Goal: Information Seeking & Learning: Learn about a topic

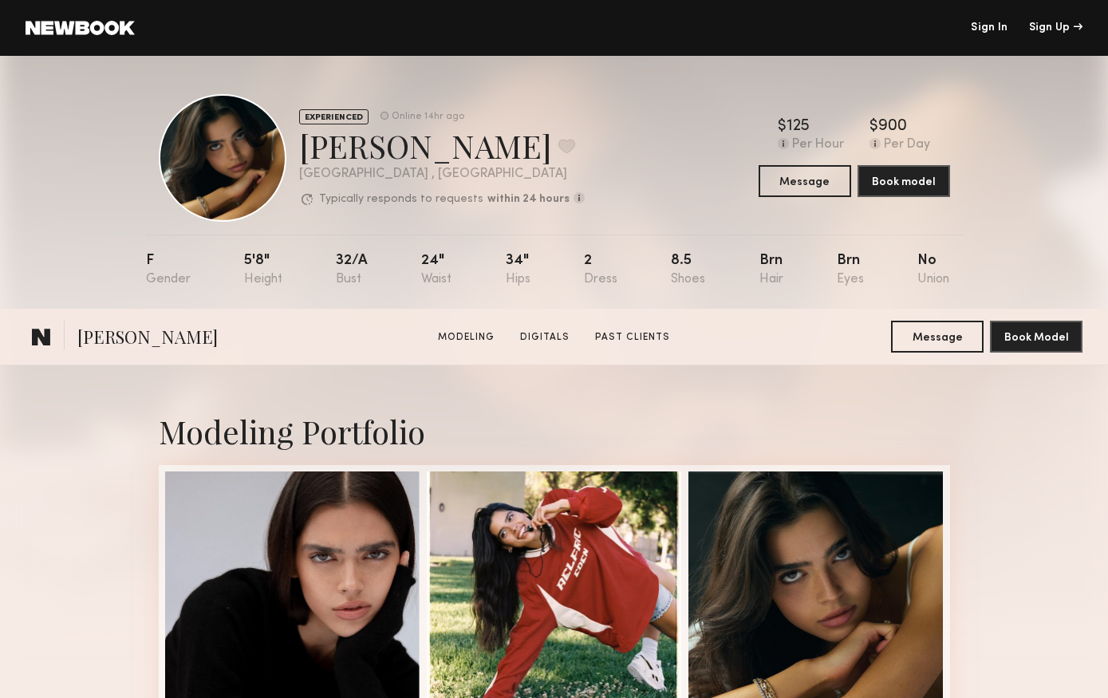
scroll to position [3393, 0]
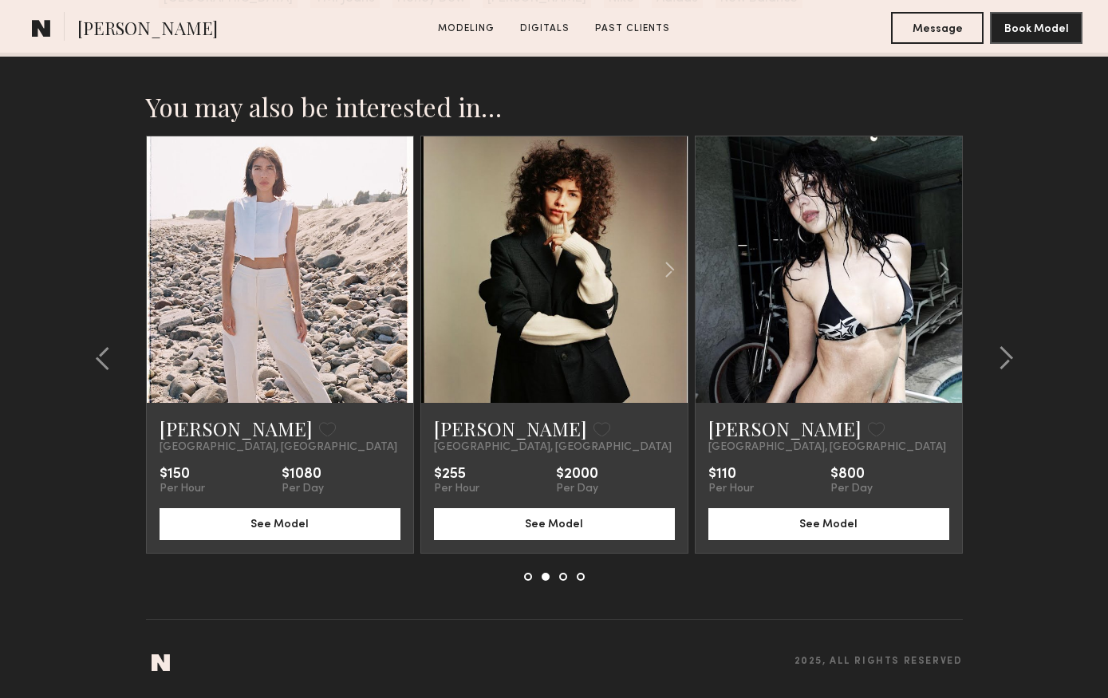
click at [519, 301] on link at bounding box center [554, 269] width 91 height 266
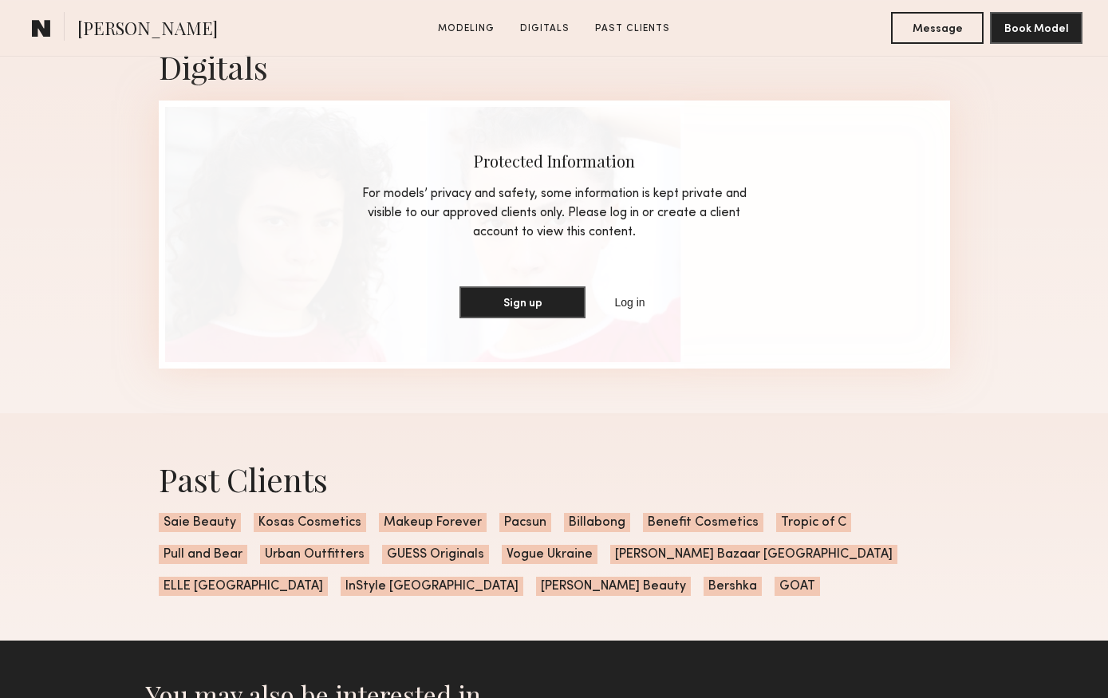
scroll to position [1626, 0]
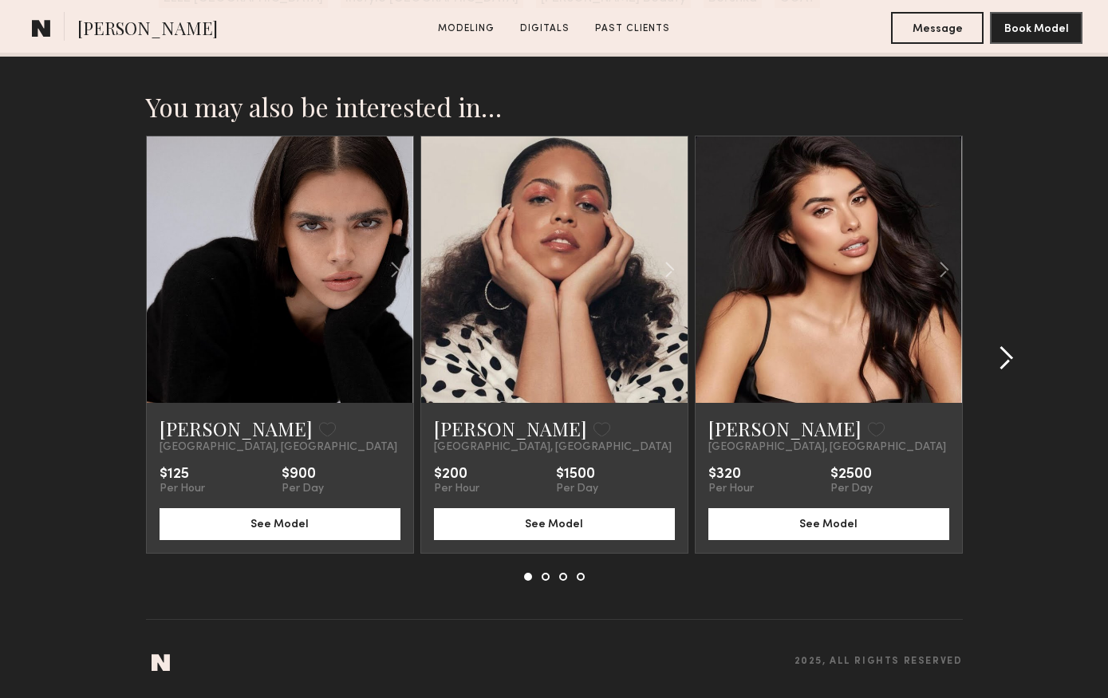
click at [1002, 352] on common-icon at bounding box center [1005, 358] width 16 height 26
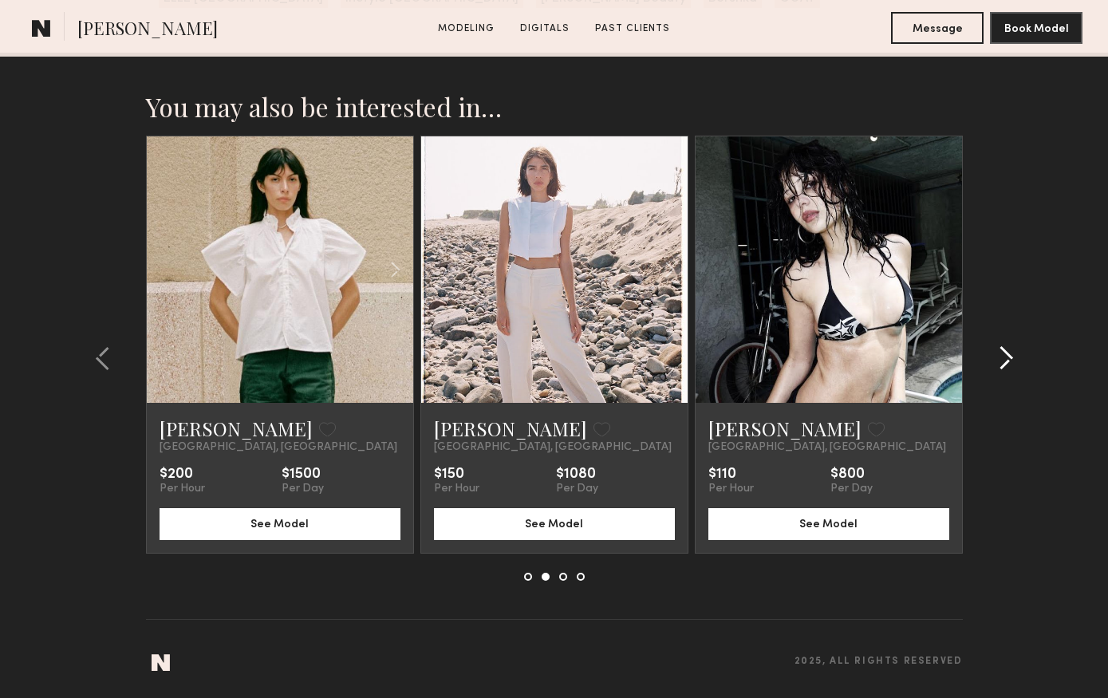
click at [1002, 352] on common-icon at bounding box center [1005, 358] width 16 height 26
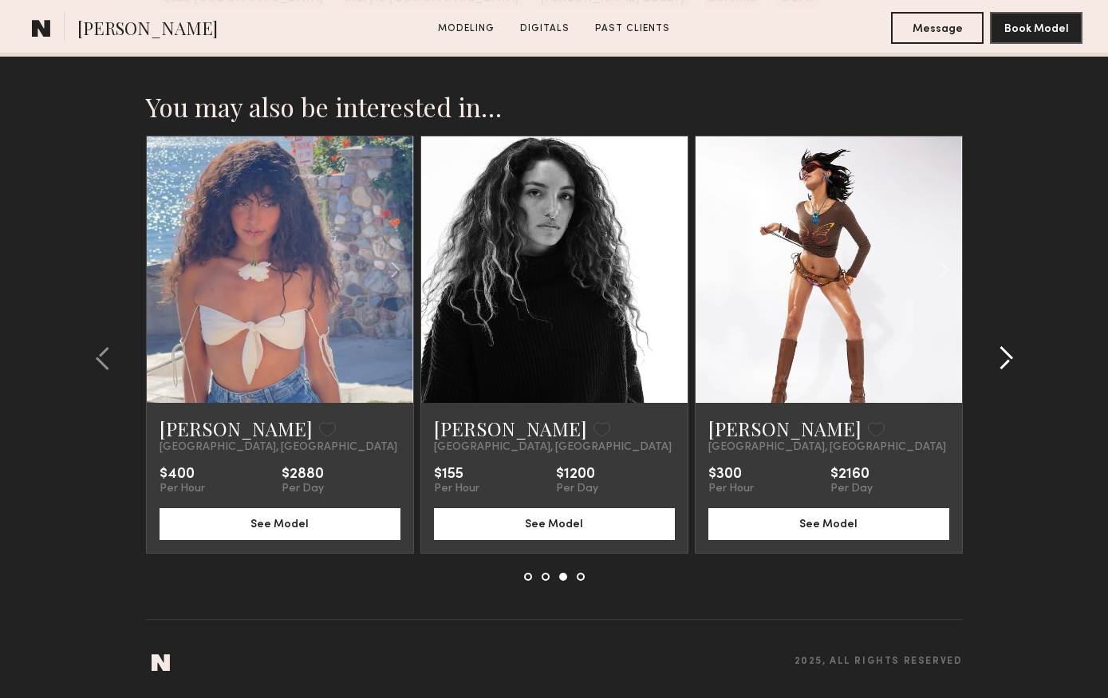
click at [1002, 352] on common-icon at bounding box center [1005, 358] width 16 height 26
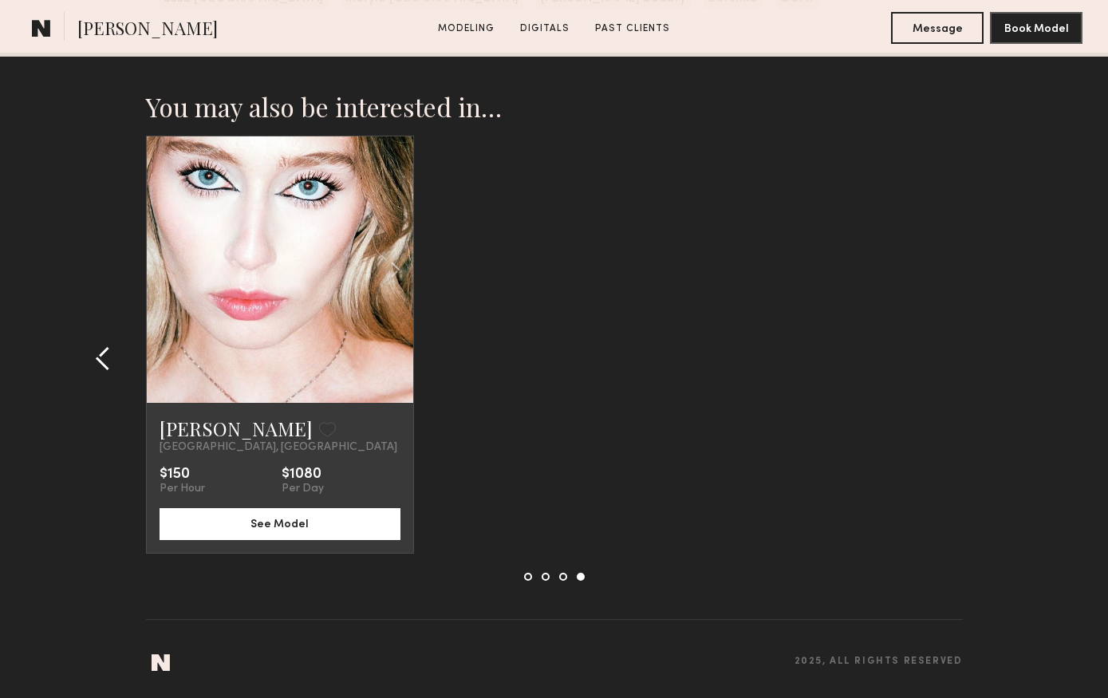
click at [104, 346] on common-icon at bounding box center [103, 358] width 16 height 26
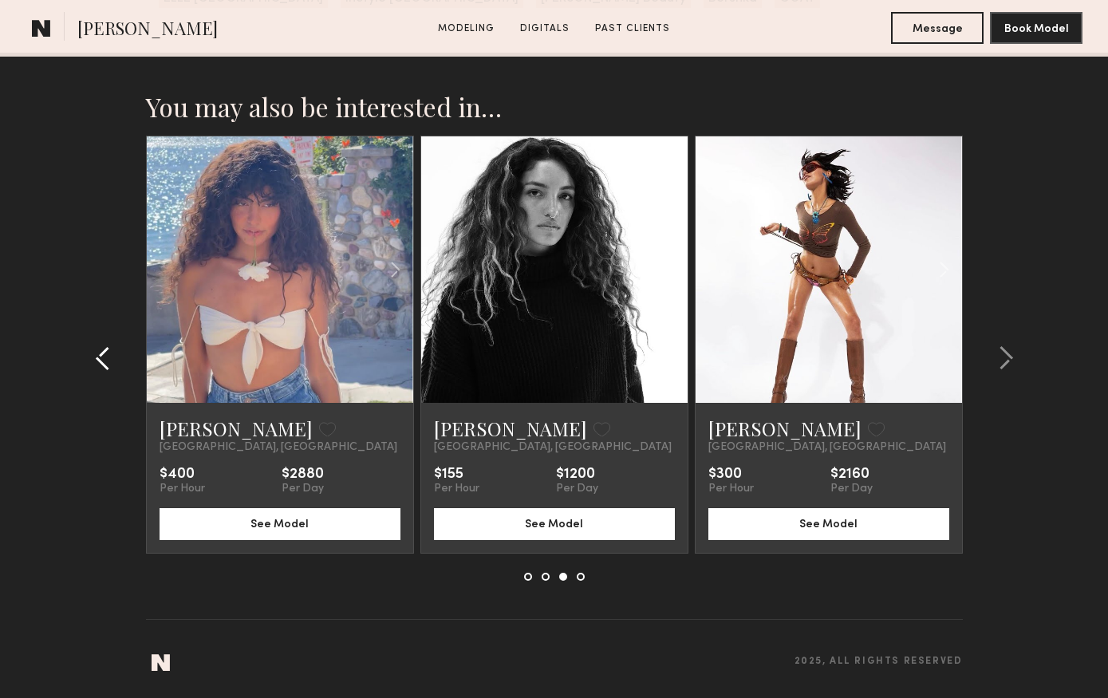
click at [104, 346] on common-icon at bounding box center [103, 358] width 16 height 26
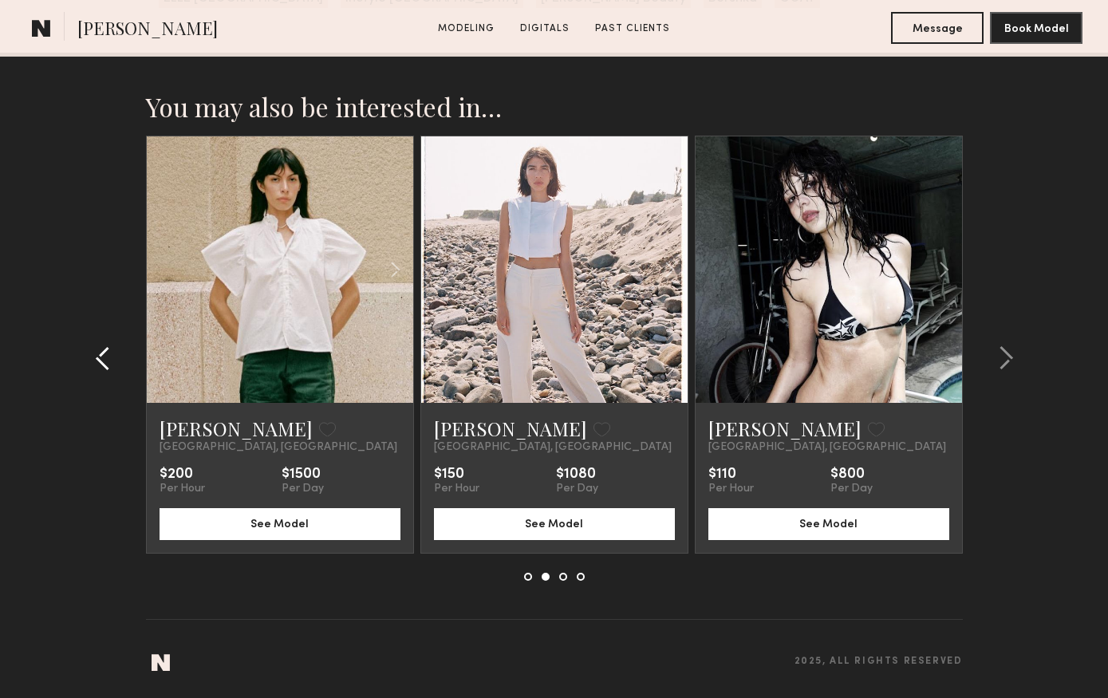
click at [104, 346] on common-icon at bounding box center [103, 358] width 16 height 26
click at [104, 346] on section "You may also be interested in… [PERSON_NAME] Favorite [GEOGRAPHIC_DATA], [GEOGR…" at bounding box center [554, 375] width 1108 height 645
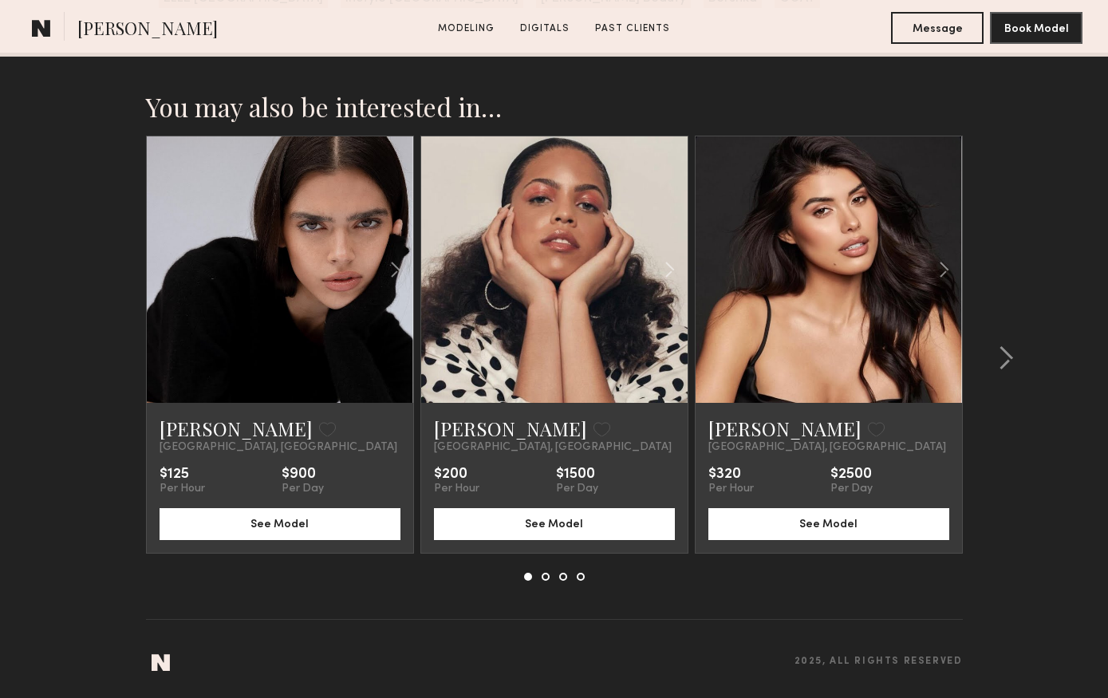
click at [104, 346] on section "You may also be interested in… [PERSON_NAME] Favorite [GEOGRAPHIC_DATA], [GEOGR…" at bounding box center [554, 375] width 1108 height 645
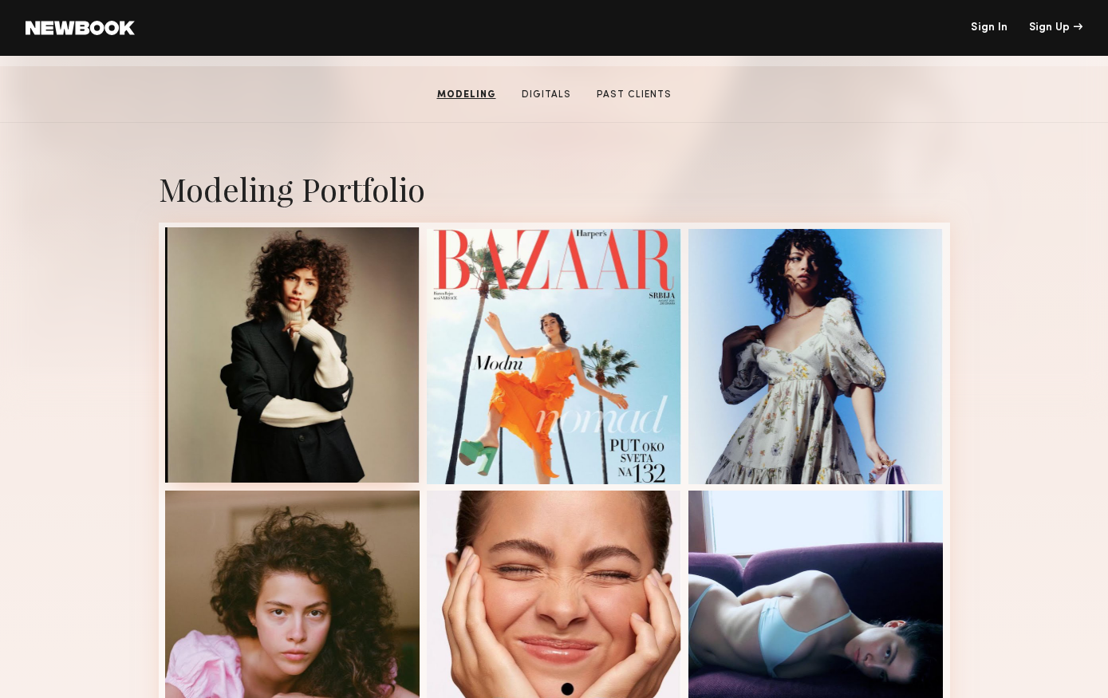
scroll to position [0, 0]
